Goal: Task Accomplishment & Management: Use online tool/utility

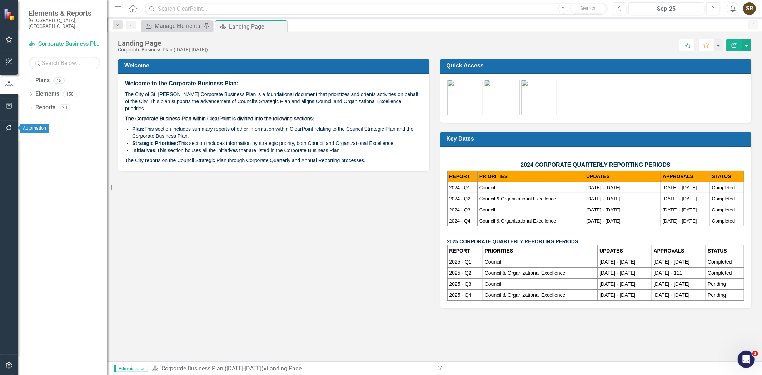
click at [9, 129] on icon "button" at bounding box center [9, 128] width 8 height 6
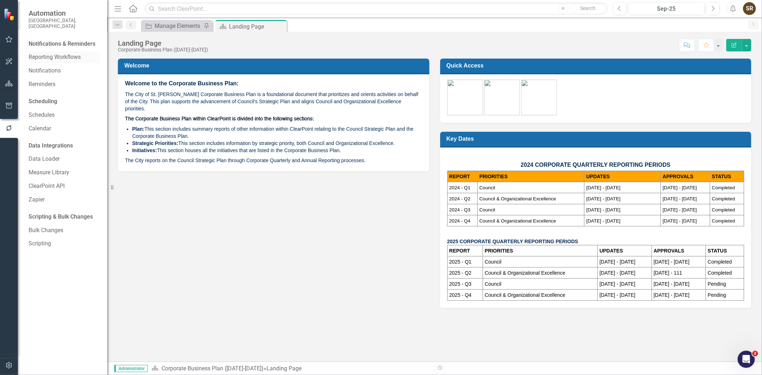
click at [56, 53] on link "Reporting Workflows" at bounding box center [64, 57] width 71 height 8
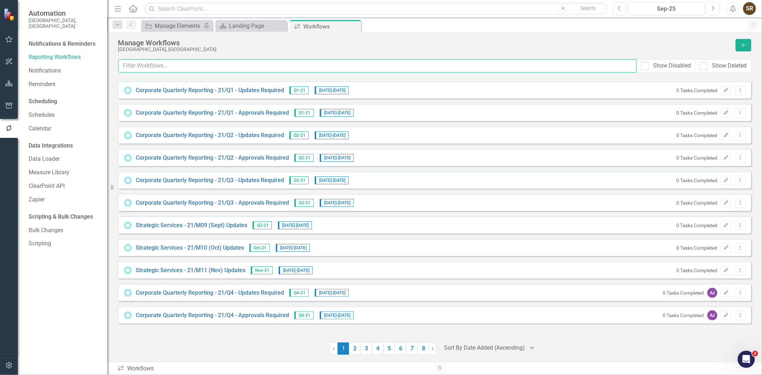
click at [161, 68] on input "text" at bounding box center [377, 65] width 518 height 13
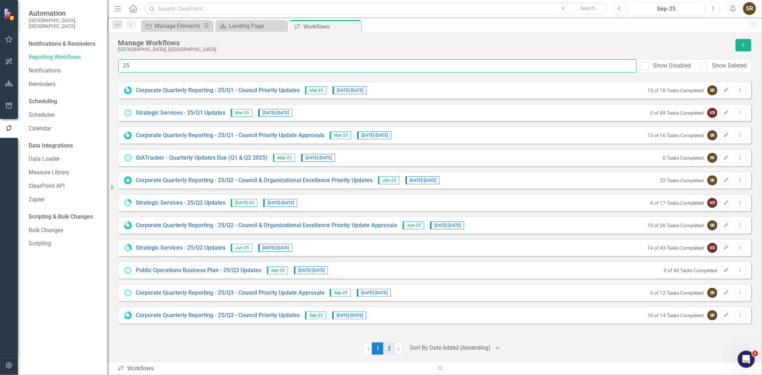
type input "25"
click at [386, 349] on link "2" at bounding box center [388, 349] width 11 height 12
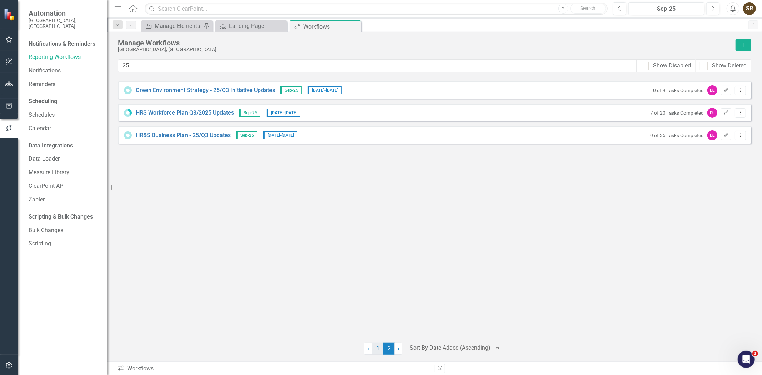
click at [380, 351] on link "1" at bounding box center [377, 349] width 11 height 12
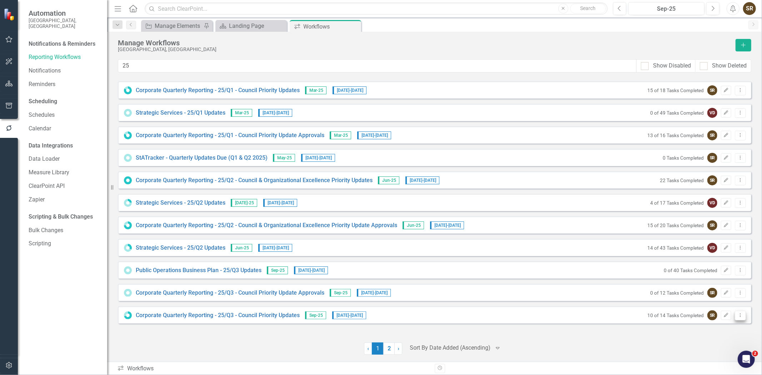
click at [740, 314] on icon "Dropdown Menu" at bounding box center [740, 315] width 6 height 5
click at [737, 328] on link "Preview Preview Workflow" at bounding box center [713, 327] width 66 height 13
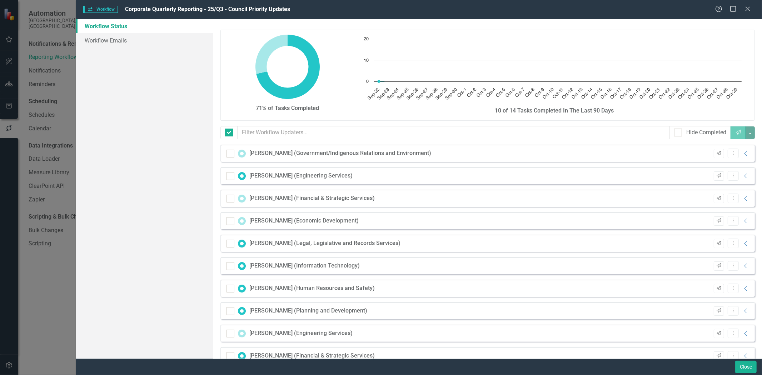
checkbox input "false"
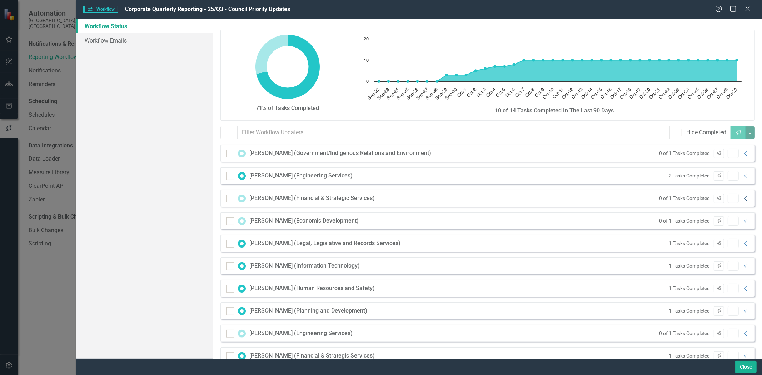
click at [742, 197] on icon "Collapse" at bounding box center [745, 199] width 7 height 6
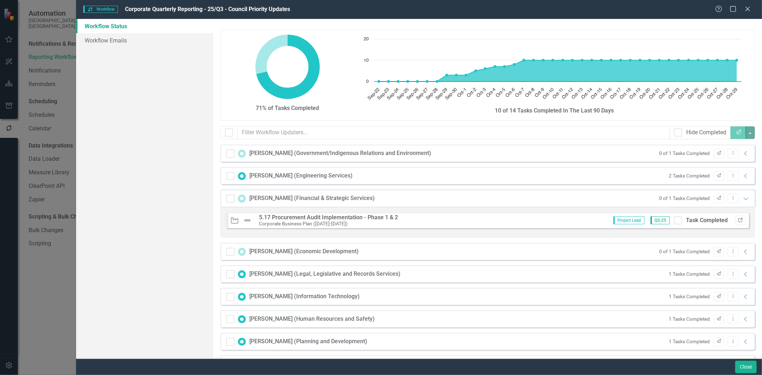
click at [738, 220] on icon "Link" at bounding box center [740, 220] width 5 height 4
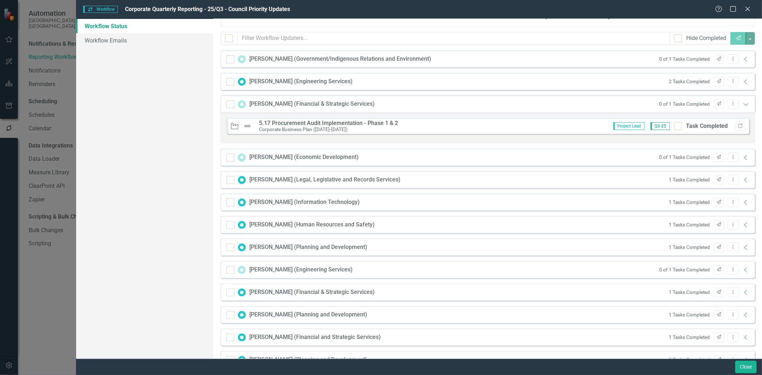
scroll to position [97, 0]
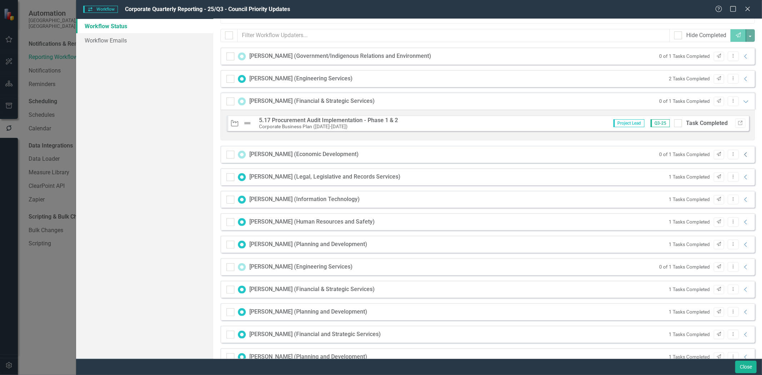
click at [742, 154] on icon "Collapse" at bounding box center [745, 155] width 7 height 6
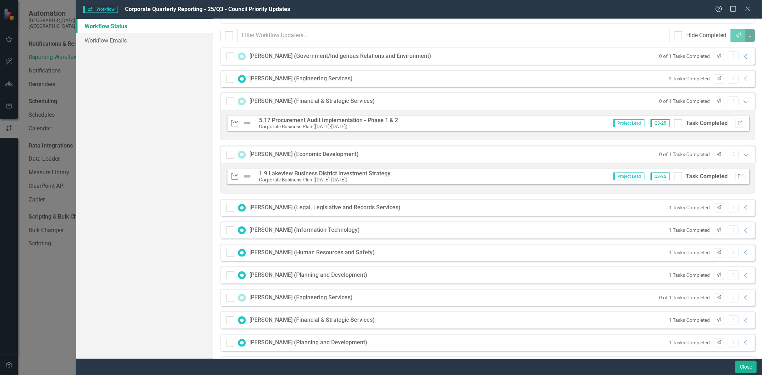
click at [738, 176] on icon "Link" at bounding box center [740, 176] width 5 height 4
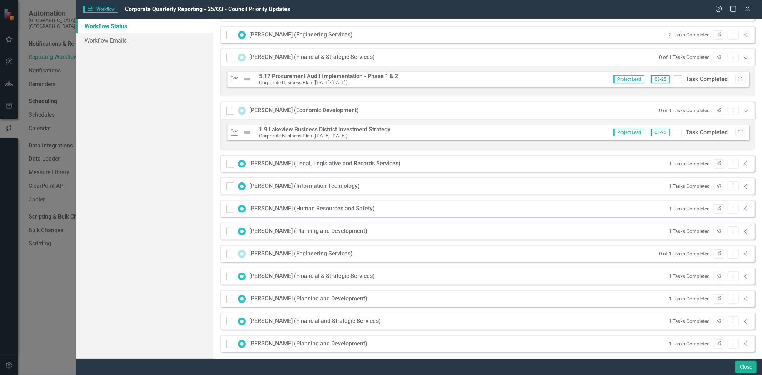
scroll to position [145, 0]
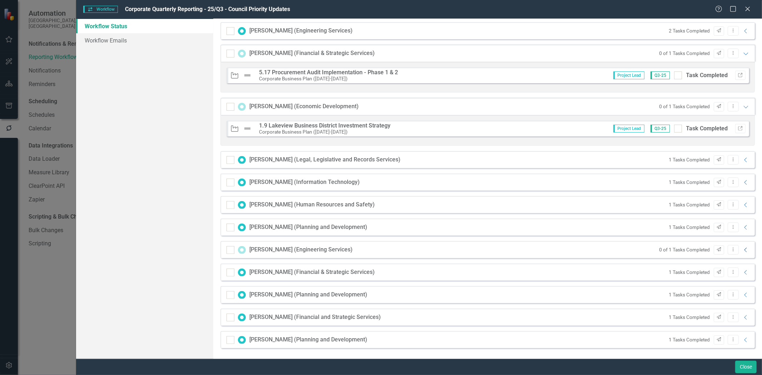
click at [742, 250] on icon "Collapse" at bounding box center [745, 250] width 7 height 6
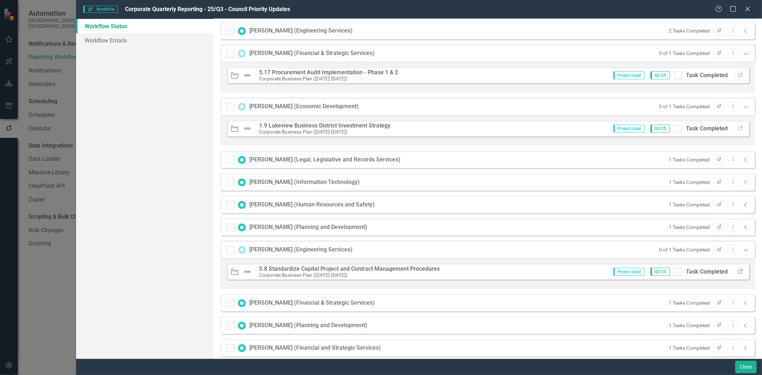
click at [738, 271] on icon "button" at bounding box center [740, 271] width 4 height 4
